Goal: Download file/media

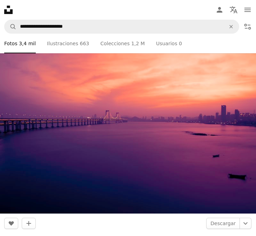
scroll to position [3183, 0]
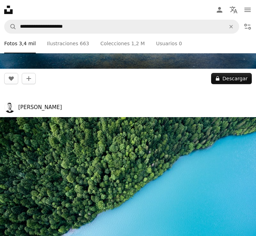
scroll to position [3986, 0]
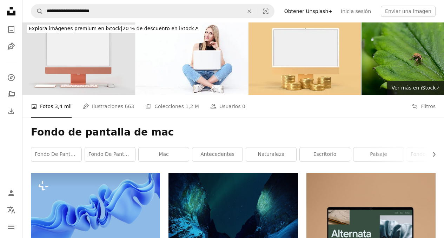
scroll to position [0, 0]
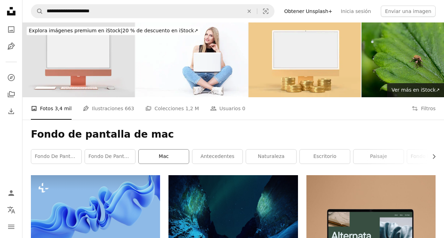
click at [167, 149] on link "Mac" at bounding box center [164, 156] width 50 height 14
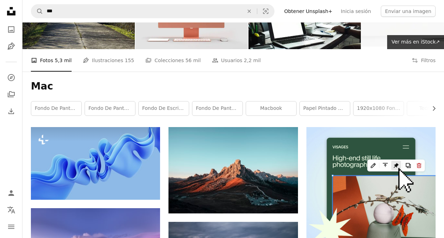
scroll to position [48, 0]
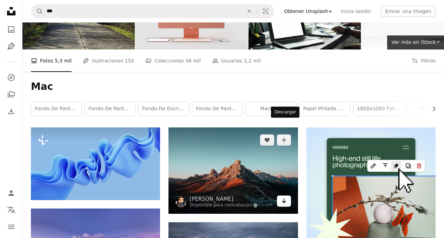
click at [256, 196] on icon "Arrow pointing down" at bounding box center [284, 200] width 6 height 8
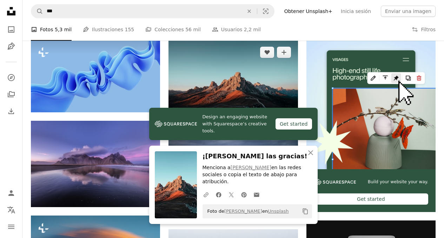
scroll to position [136, 0]
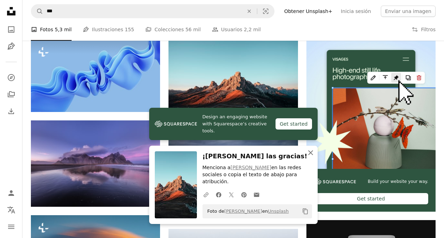
click at [256, 157] on icon "An X shape" at bounding box center [310, 152] width 8 height 8
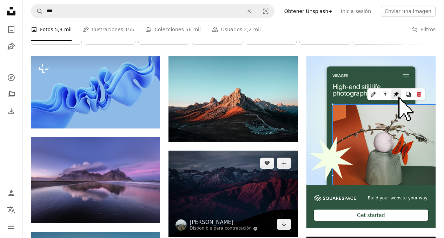
scroll to position [124, 0]
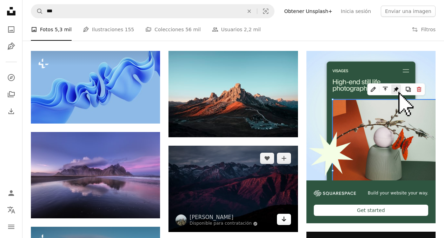
click at [256, 215] on icon "Arrow pointing down" at bounding box center [284, 219] width 6 height 8
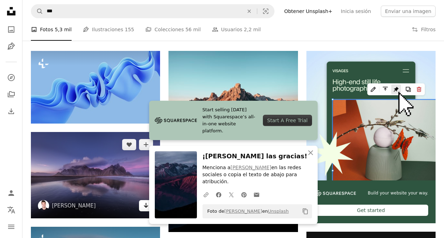
click at [147, 203] on icon "Descargar" at bounding box center [146, 205] width 5 height 5
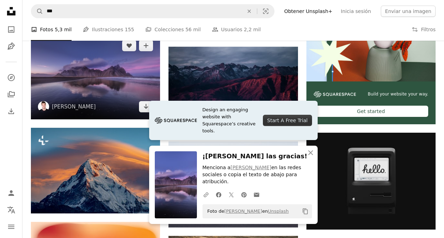
scroll to position [223, 0]
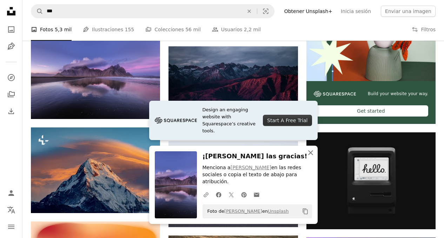
click at [256, 157] on icon "An X shape" at bounding box center [310, 152] width 8 height 8
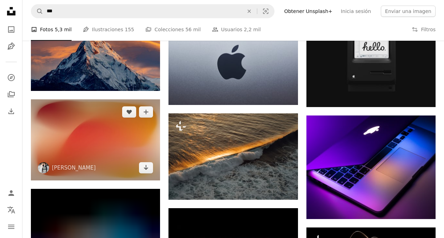
scroll to position [331, 0]
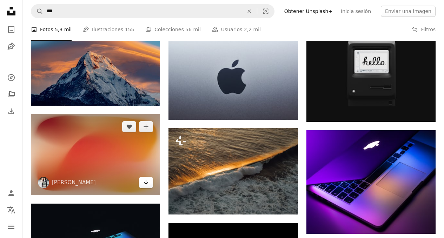
click at [147, 180] on icon "Descargar" at bounding box center [146, 182] width 5 height 5
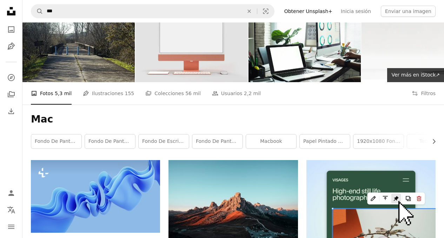
scroll to position [0, 0]
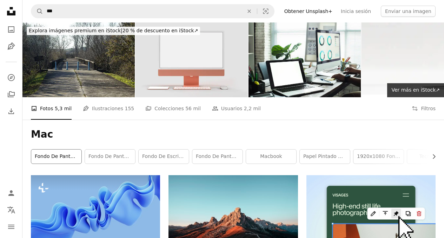
click at [62, 149] on link "fondo de pantalla mac" at bounding box center [56, 156] width 50 height 14
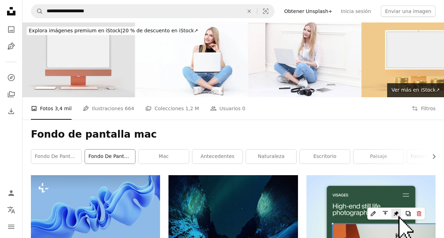
click at [111, 149] on link "fondo de pantalla" at bounding box center [110, 156] width 50 height 14
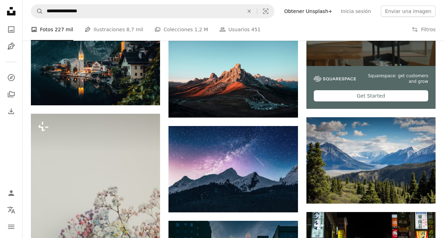
scroll to position [238, 0]
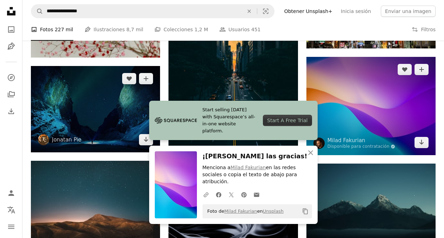
scroll to position [489, 0]
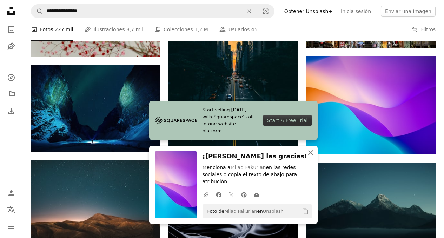
click at [256, 157] on icon "An X shape" at bounding box center [310, 152] width 8 height 8
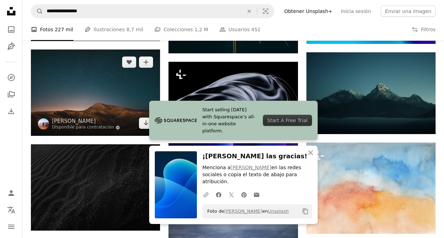
scroll to position [600, 0]
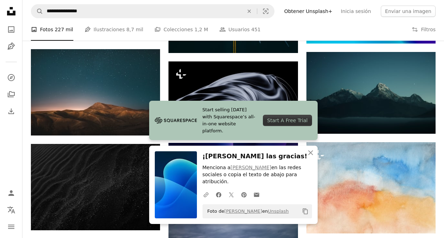
click at [256, 198] on icon "Arrow pointing down" at bounding box center [284, 202] width 6 height 8
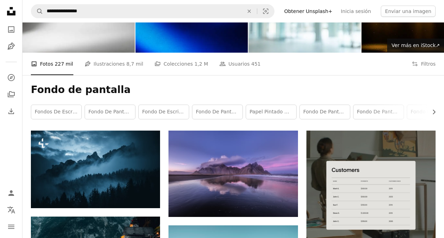
scroll to position [0, 0]
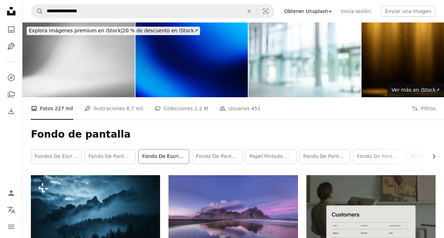
click at [158, 149] on link "Fondo de escritorio" at bounding box center [164, 156] width 50 height 14
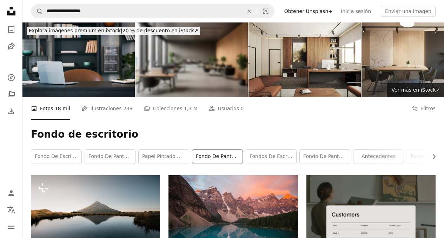
click at [235, 149] on link "Fondo de pantalla 4k" at bounding box center [217, 156] width 50 height 14
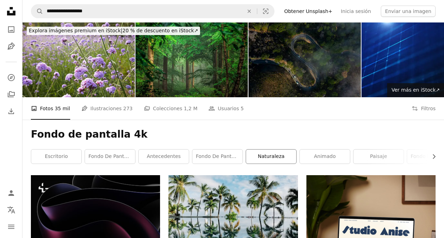
click at [256, 149] on link "naturaleza" at bounding box center [271, 156] width 50 height 14
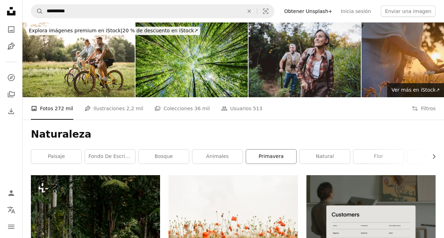
click at [256, 149] on link "primavera" at bounding box center [271, 156] width 50 height 14
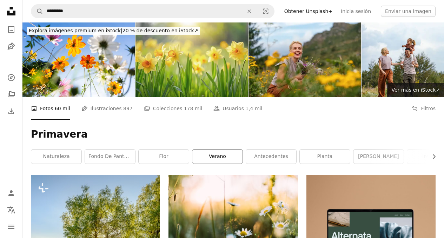
click at [212, 149] on link "verano" at bounding box center [217, 156] width 50 height 14
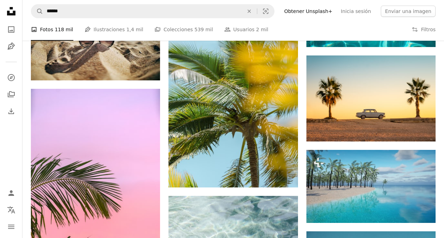
scroll to position [375, 0]
